Goal: Navigation & Orientation: Understand site structure

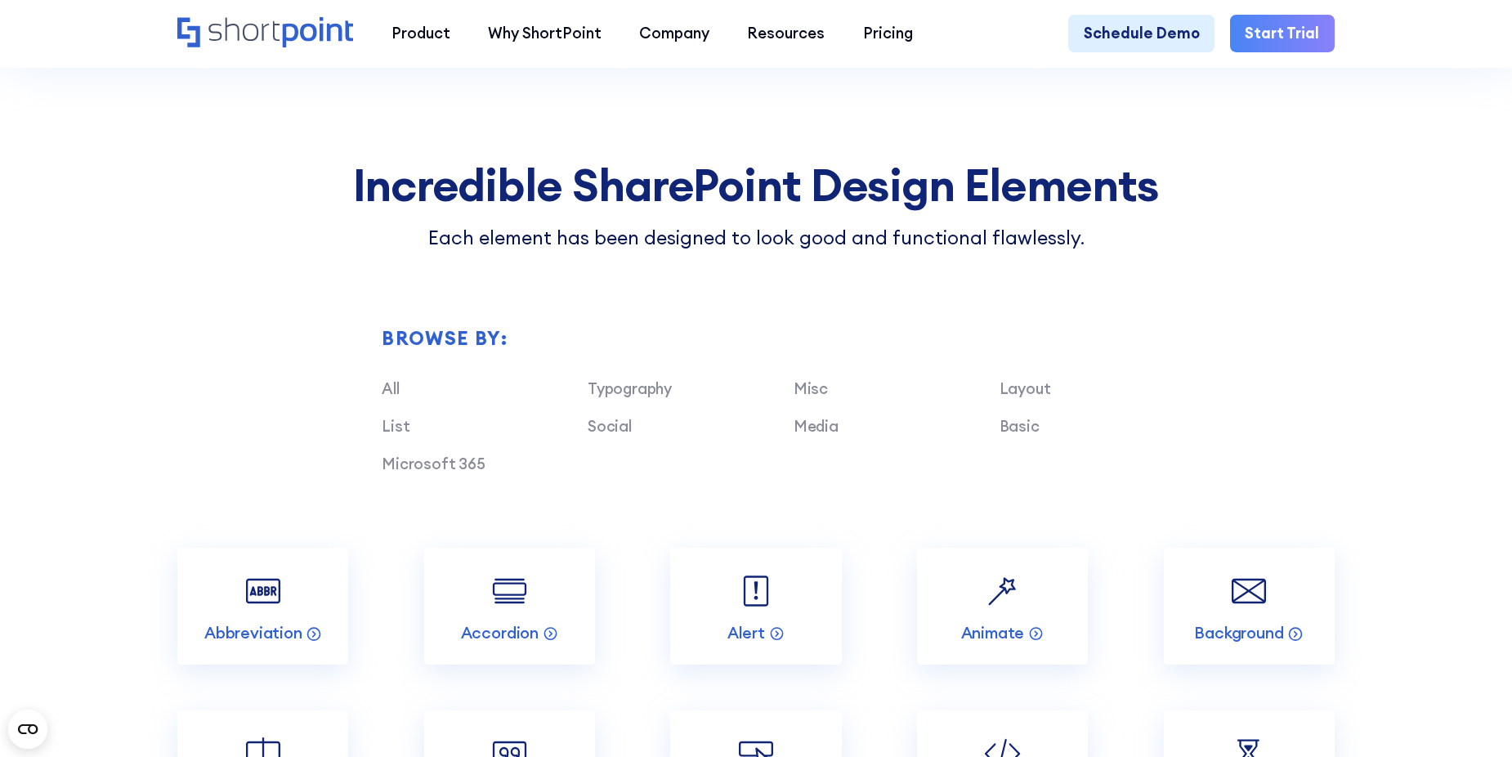
scroll to position [1585, 0]
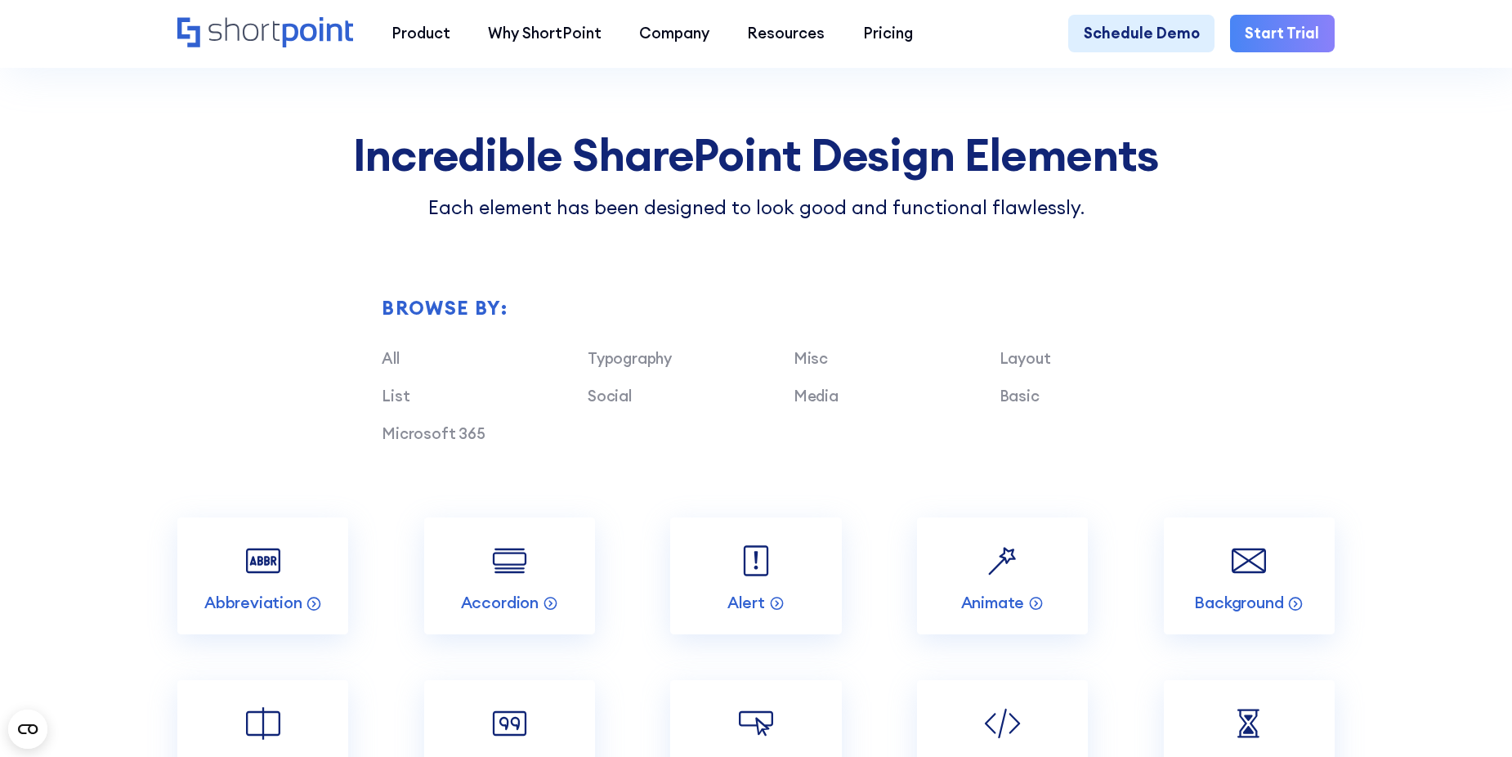
click at [807, 408] on div "Media" at bounding box center [897, 396] width 206 height 23
click at [809, 405] on link "Media" at bounding box center [816, 396] width 45 height 20
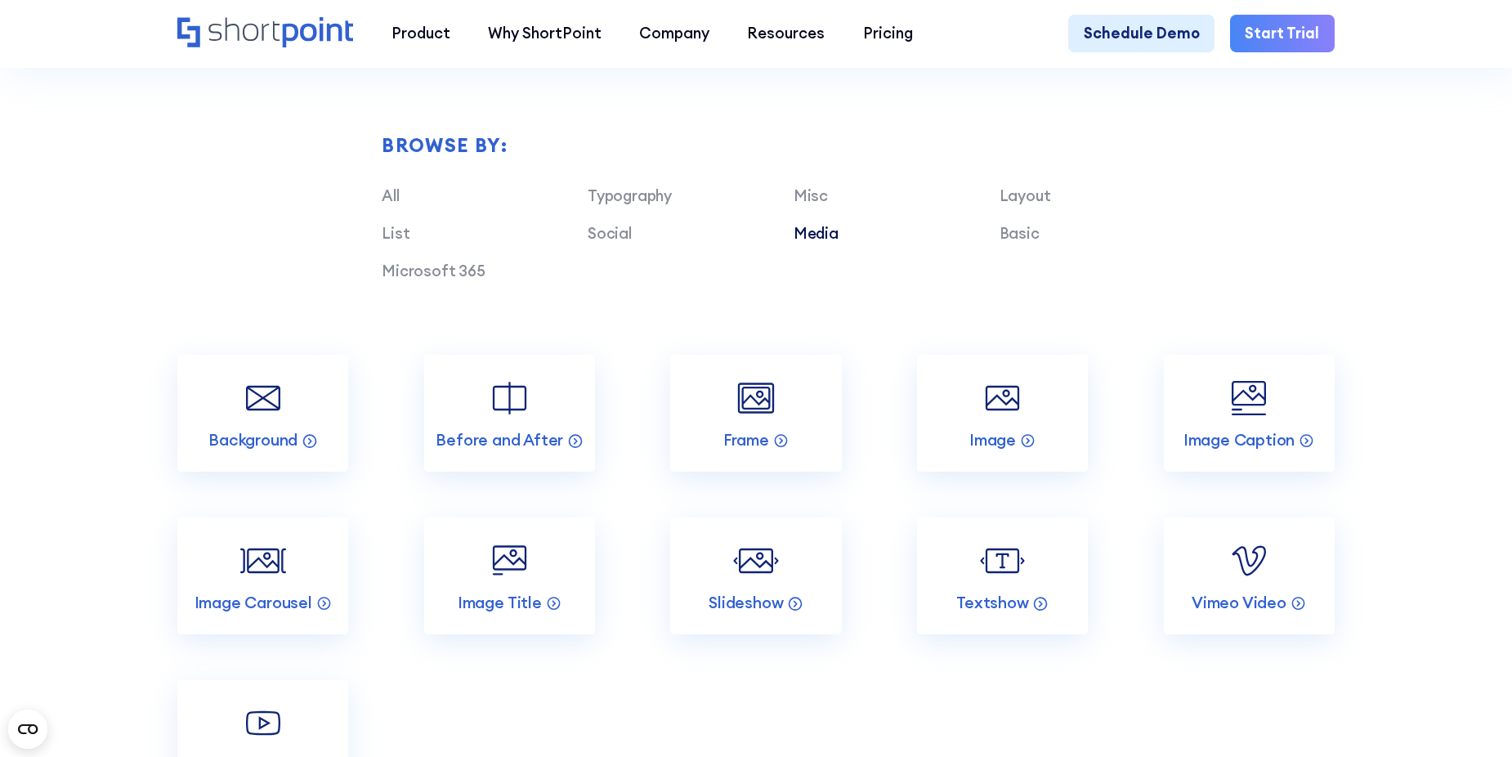
scroll to position [1749, 0]
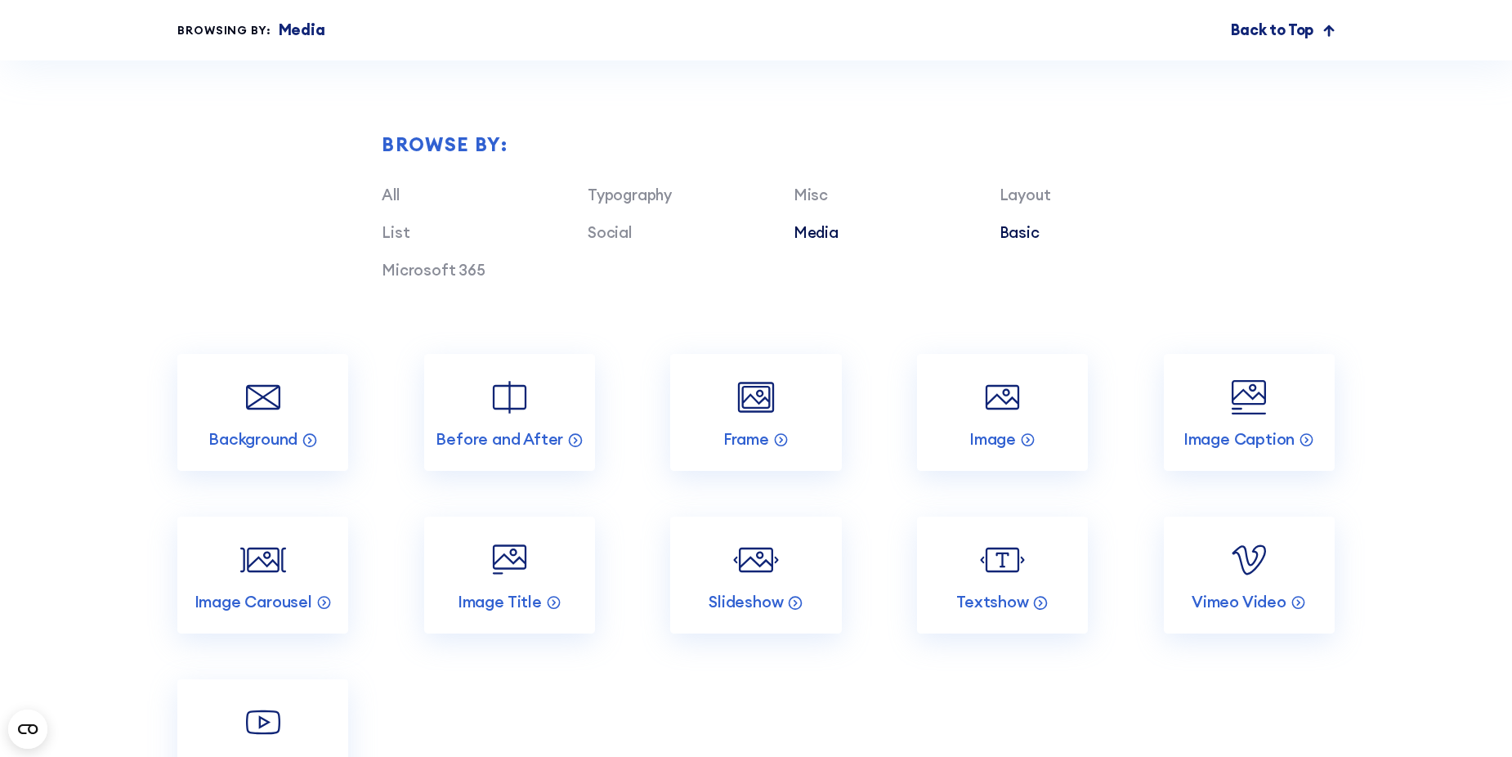
click at [1022, 242] on link "Basic" at bounding box center [1019, 232] width 40 height 20
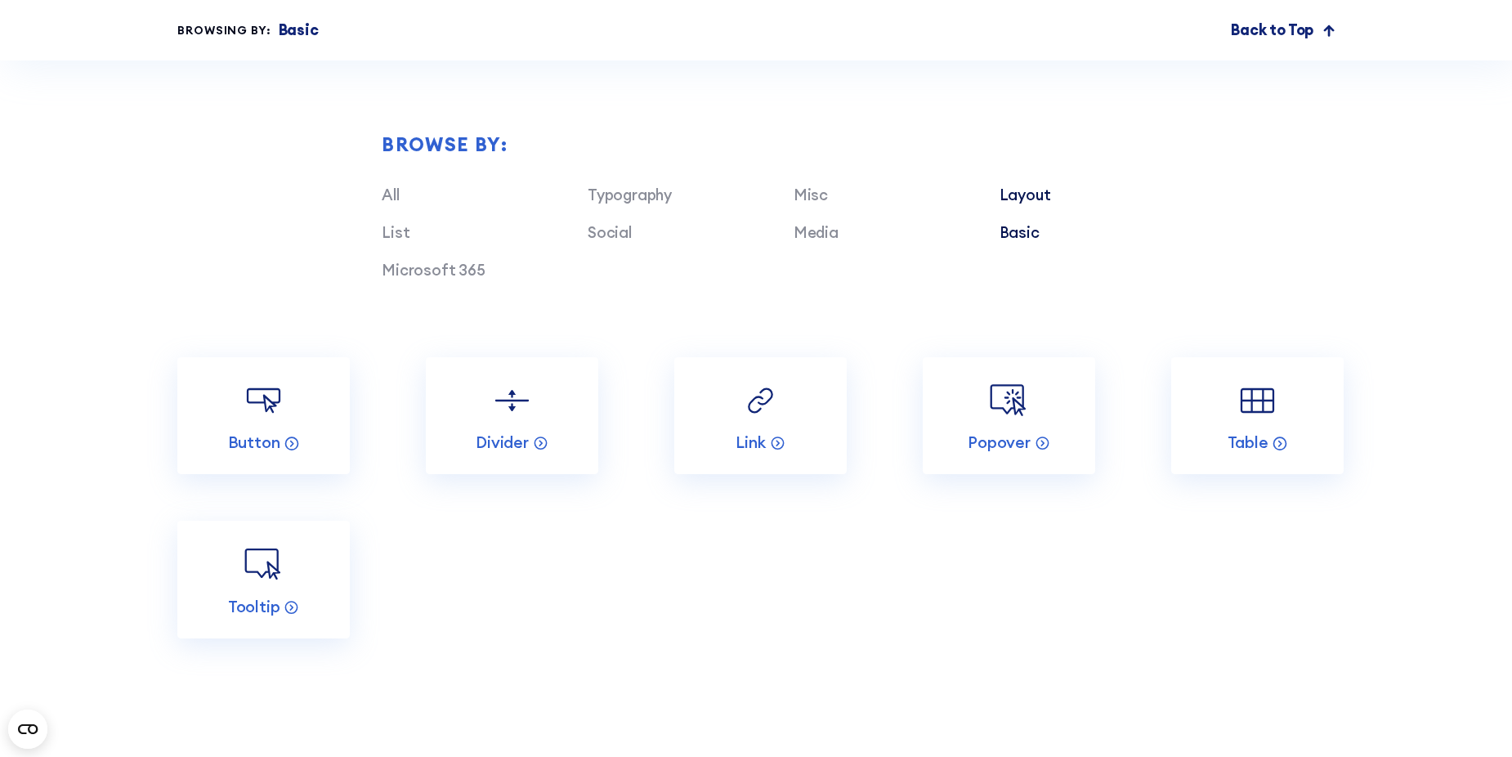
click at [1023, 204] on link "Layout" at bounding box center [1024, 195] width 51 height 20
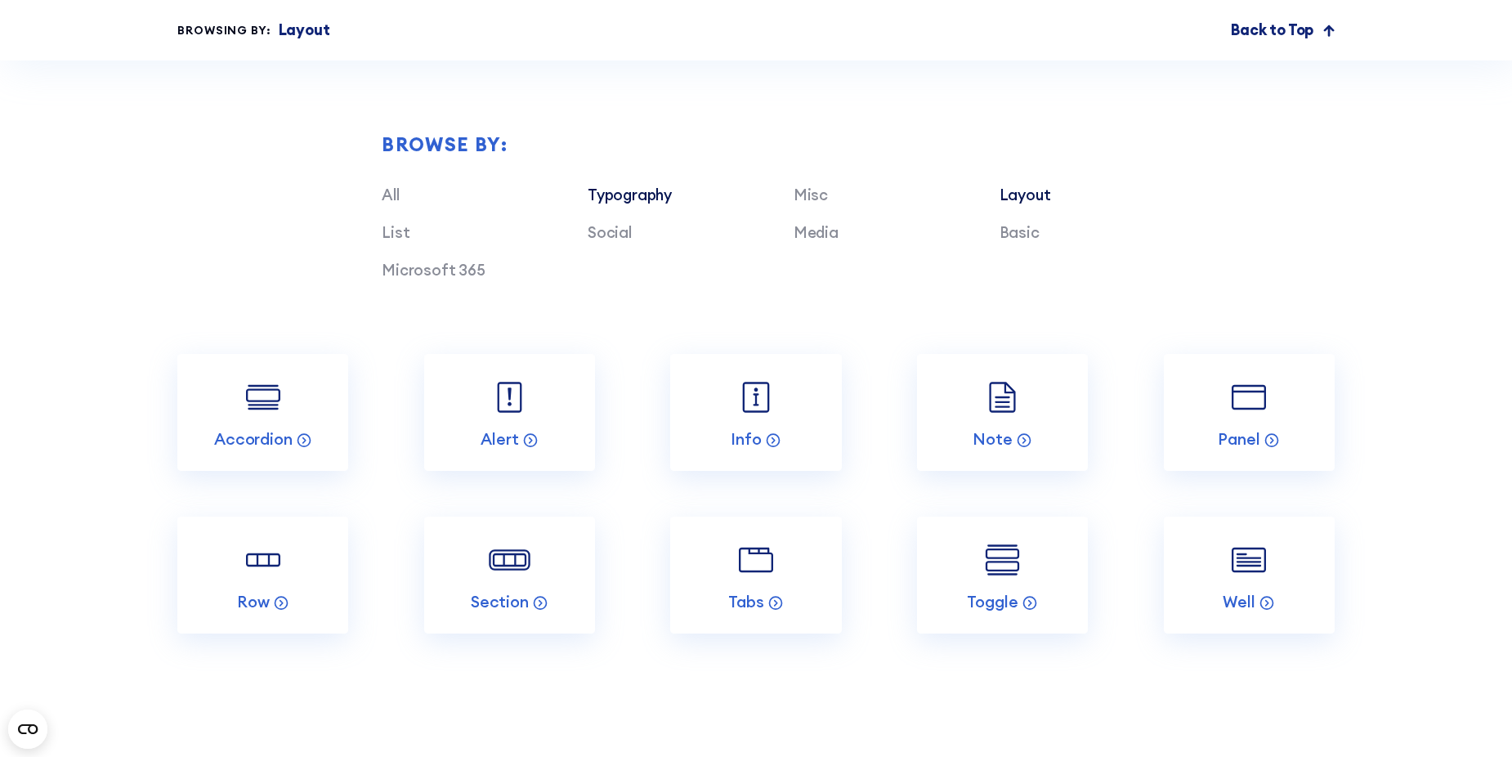
click at [604, 204] on link "Typography" at bounding box center [630, 195] width 84 height 20
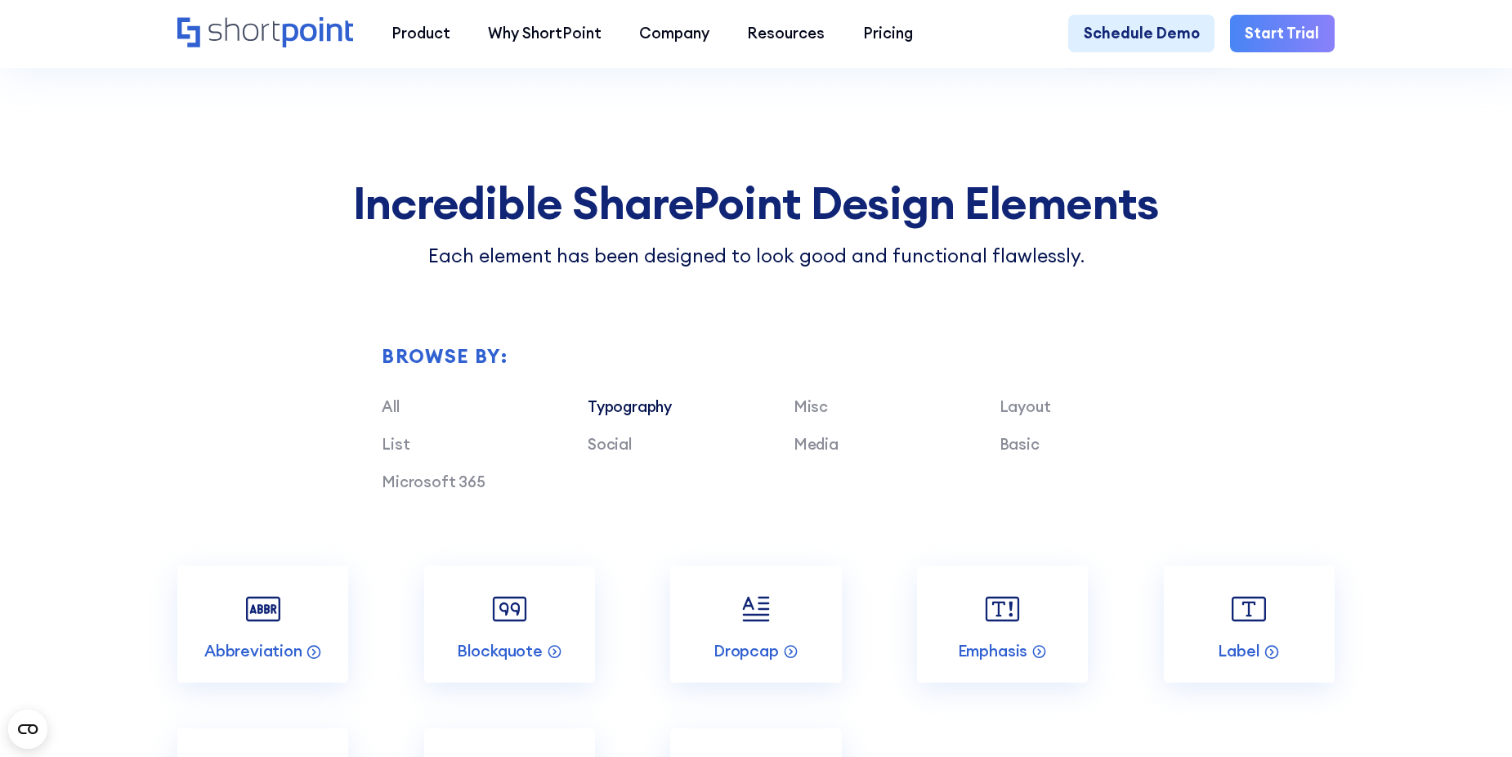
scroll to position [1422, 0]
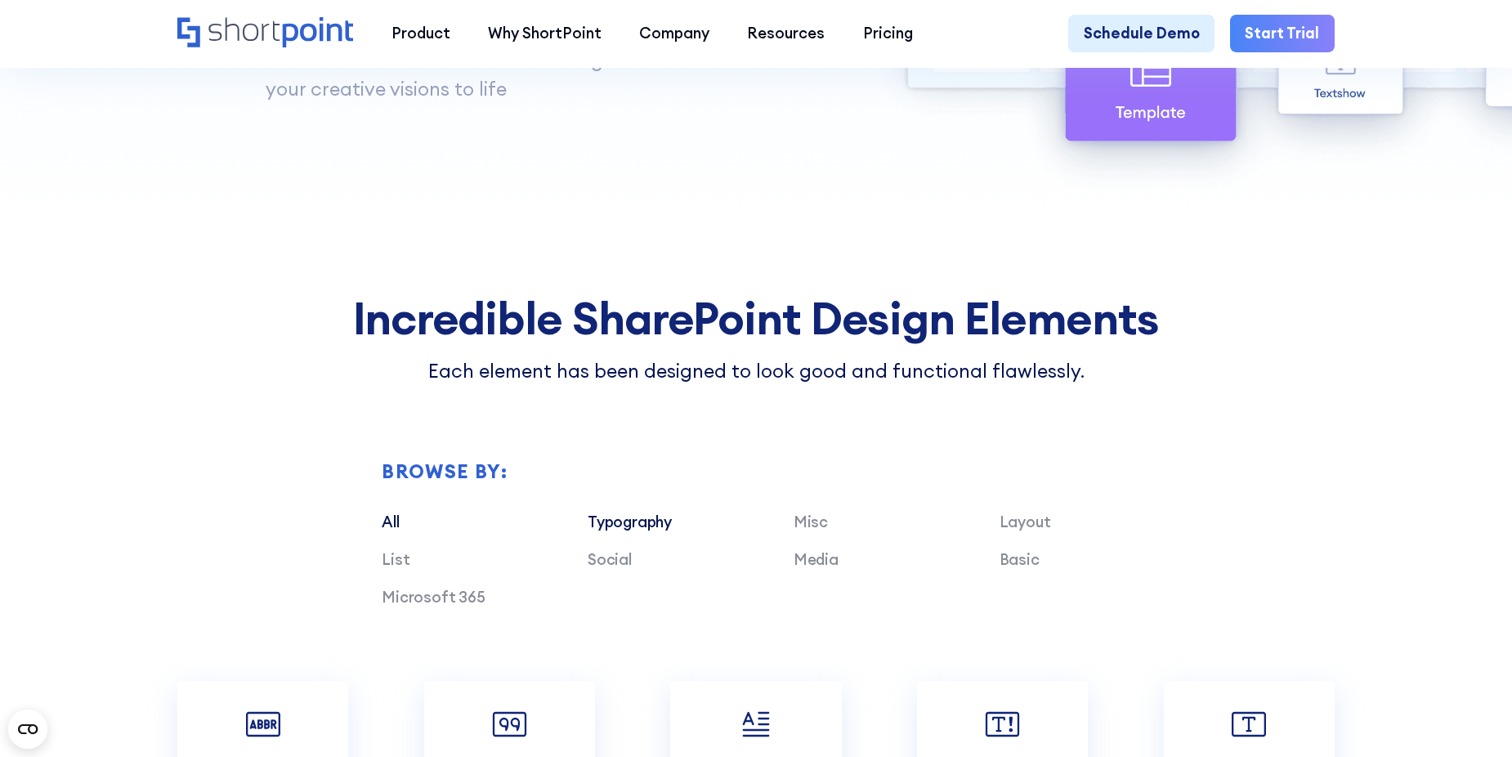
click at [392, 531] on link "All" at bounding box center [390, 522] width 17 height 20
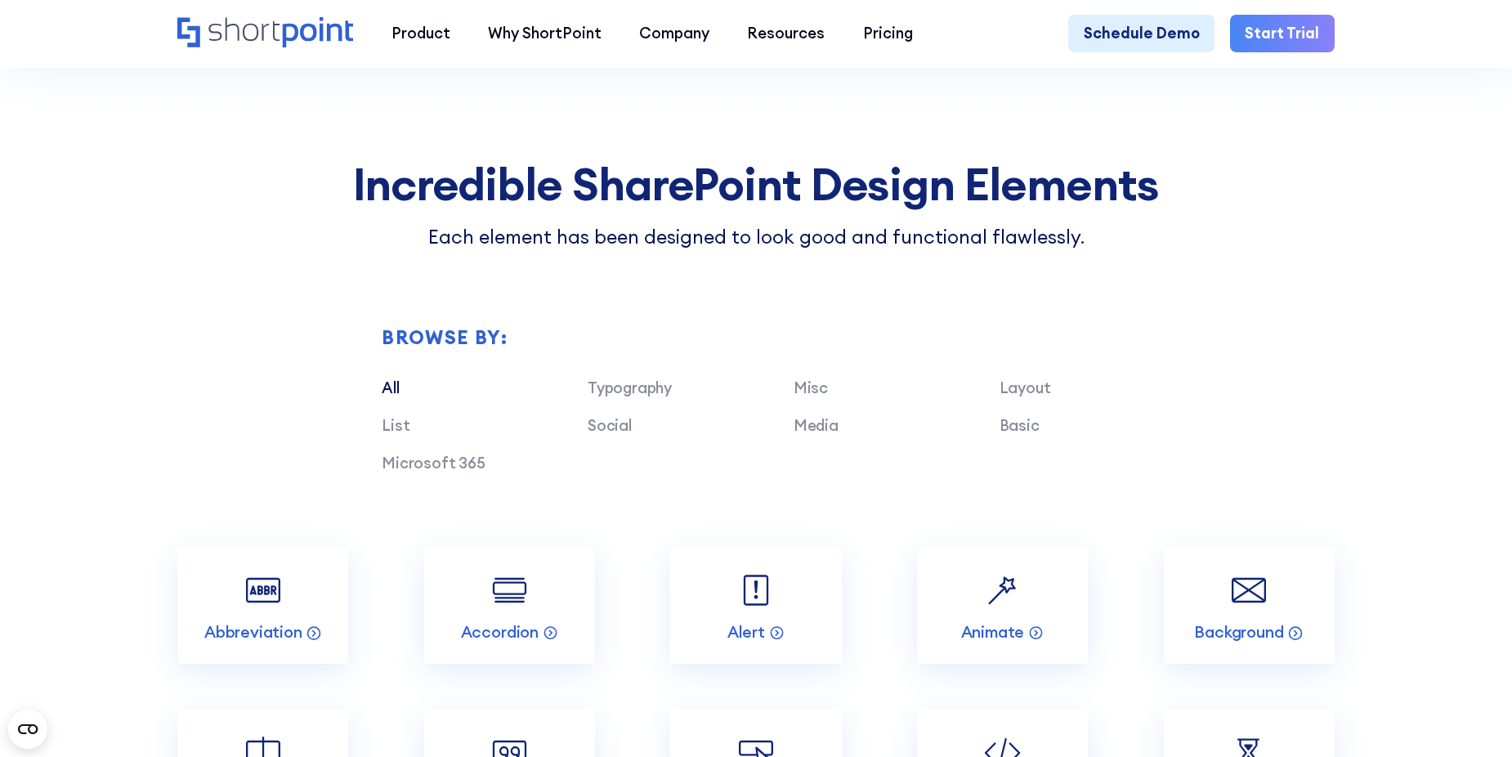
scroll to position [1585, 0]
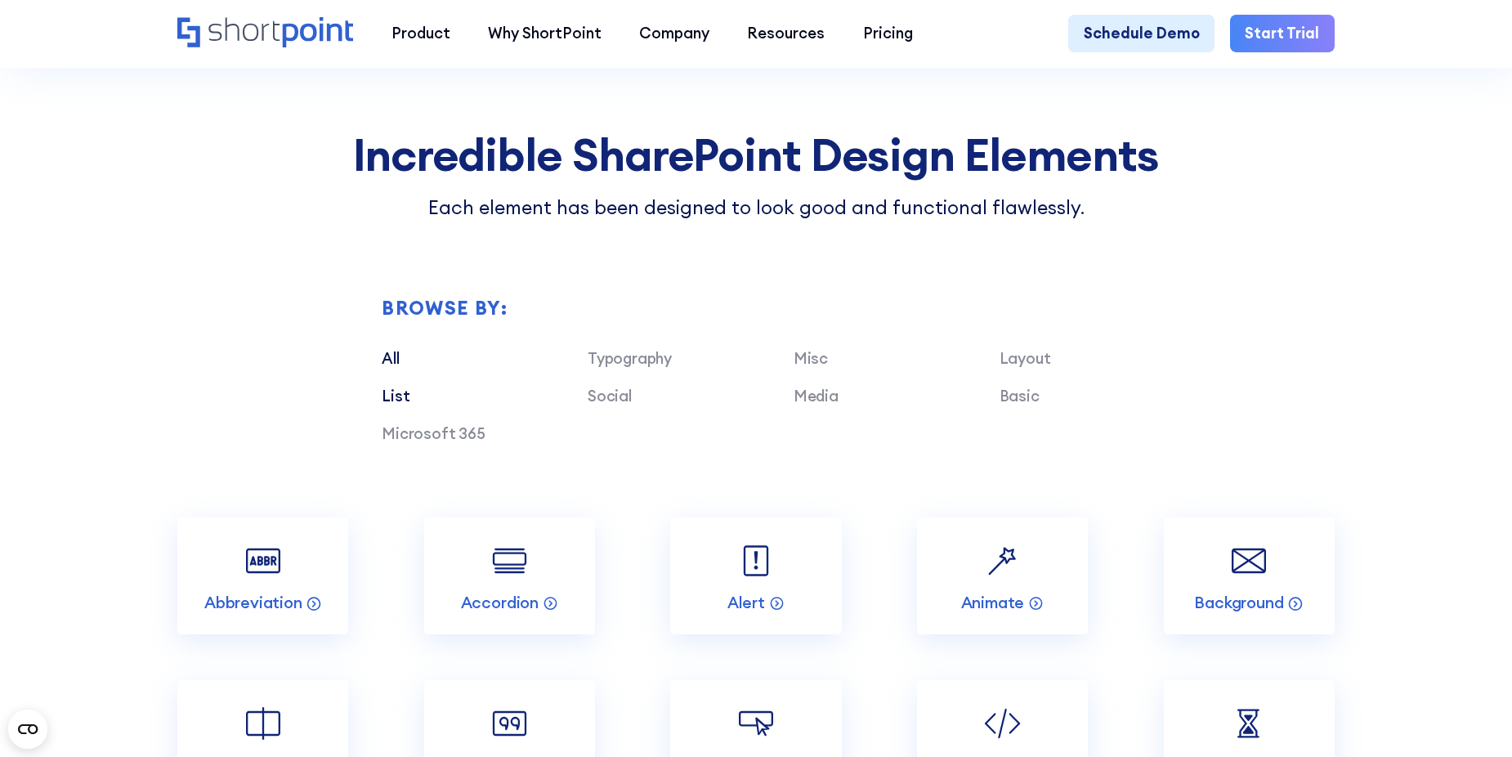
drag, startPoint x: 370, startPoint y: 409, endPoint x: 380, endPoint y: 409, distance: 9.8
click at [373, 409] on div "Browse by: All Typography Misc Layout List Social Media Basic Microsoft 365" at bounding box center [755, 369] width 1156 height 295
click at [387, 405] on link "List" at bounding box center [396, 396] width 28 height 20
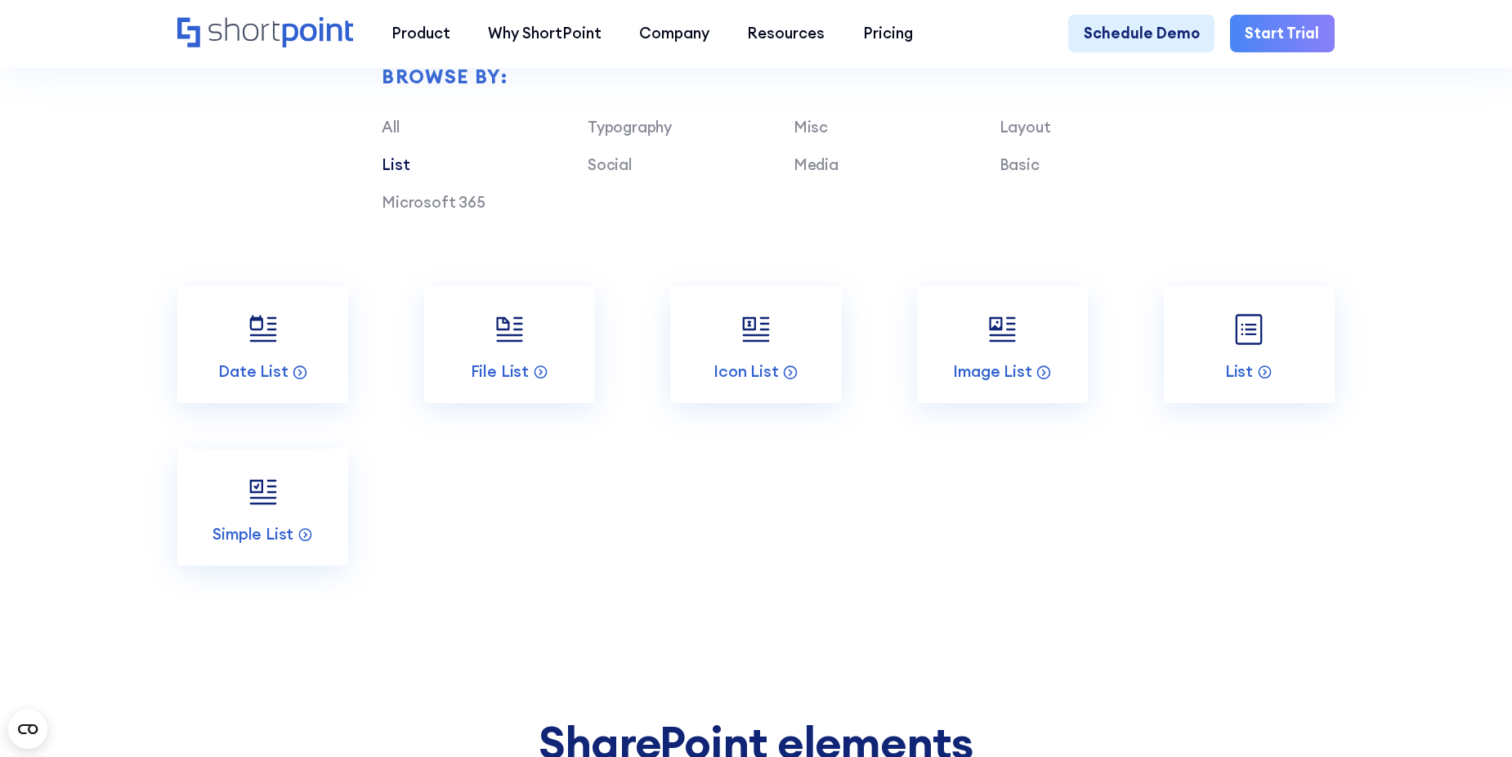
scroll to position [1831, 0]
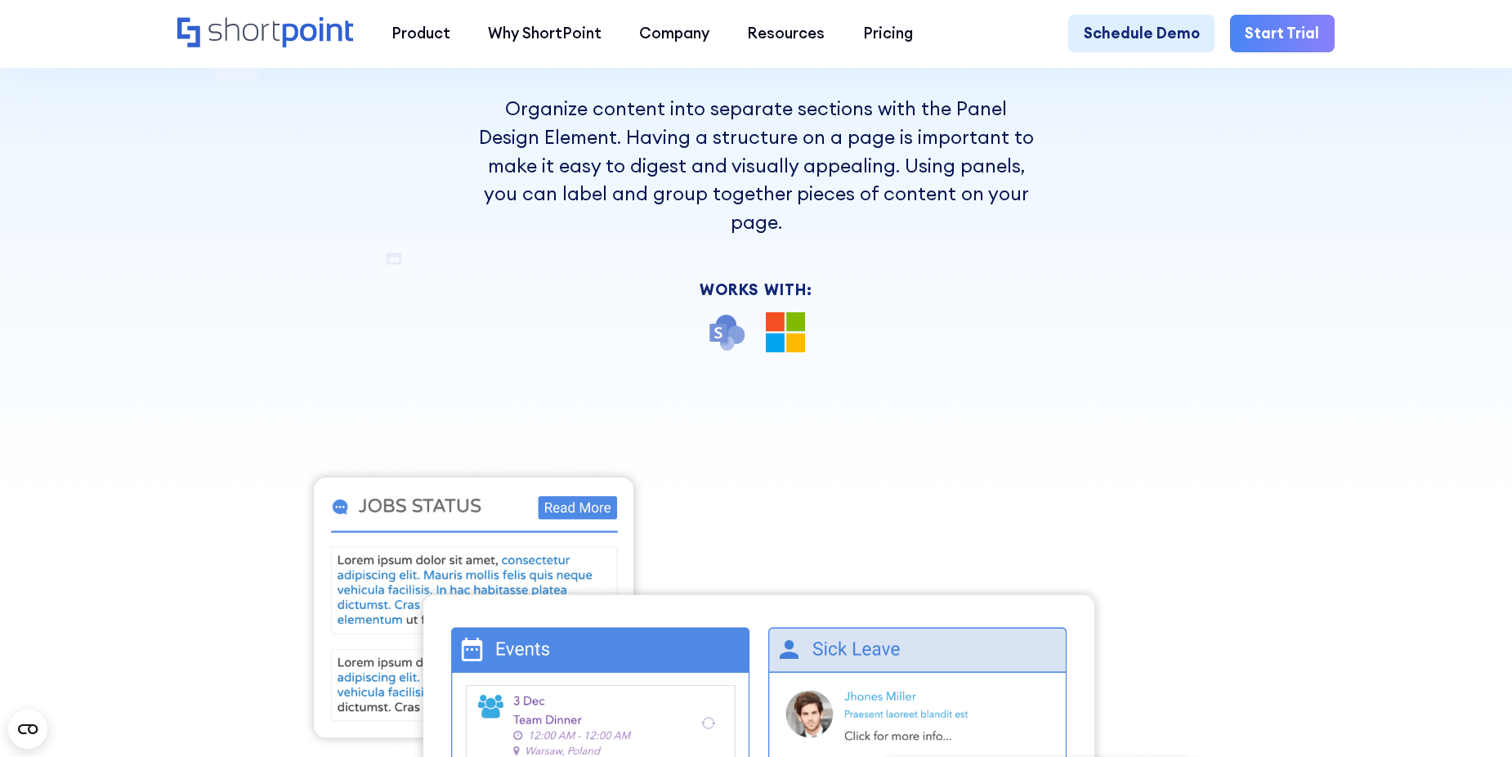
scroll to position [163, 0]
